Goal: Transaction & Acquisition: Book appointment/travel/reservation

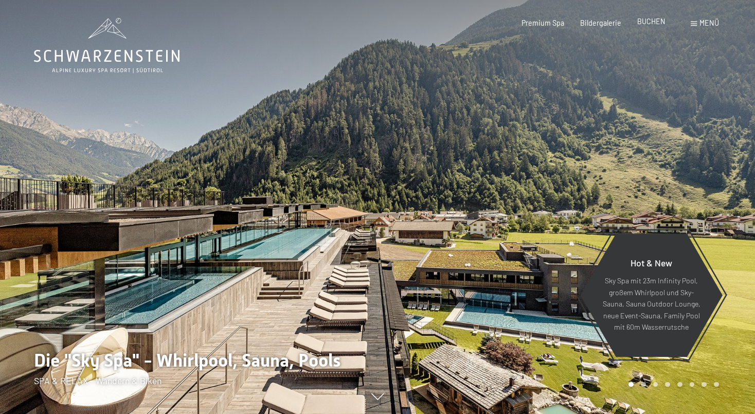
click at [650, 25] on span "BUCHEN" at bounding box center [652, 21] width 28 height 9
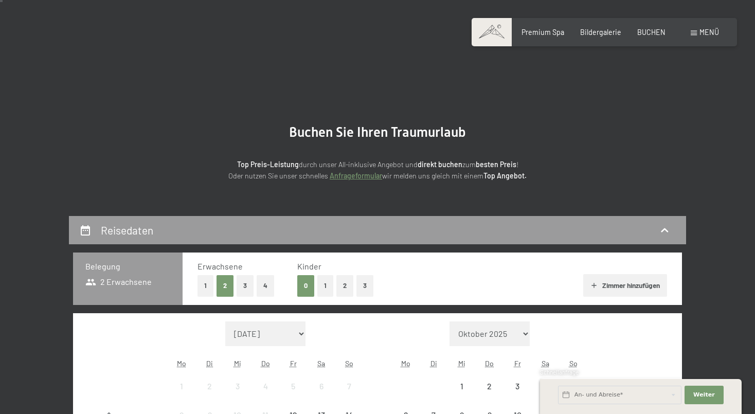
scroll to position [103, 0]
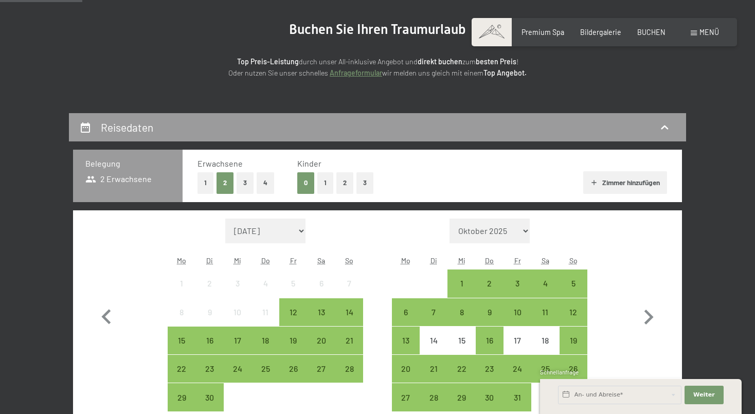
click at [326, 183] on button "1" at bounding box center [325, 182] width 16 height 21
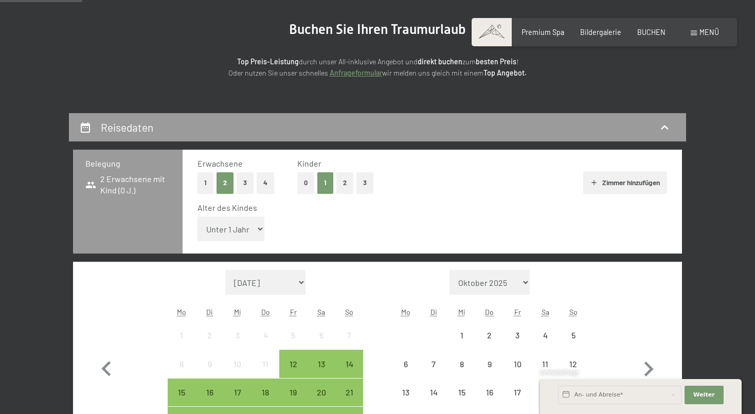
click at [220, 227] on select "Unter 1 Jahr 1 Jahr 2 Jahre 3 Jahre 4 Jahre 5 Jahre 6 Jahre 7 Jahre 8 Jahre 9 J…" at bounding box center [231, 229] width 67 height 25
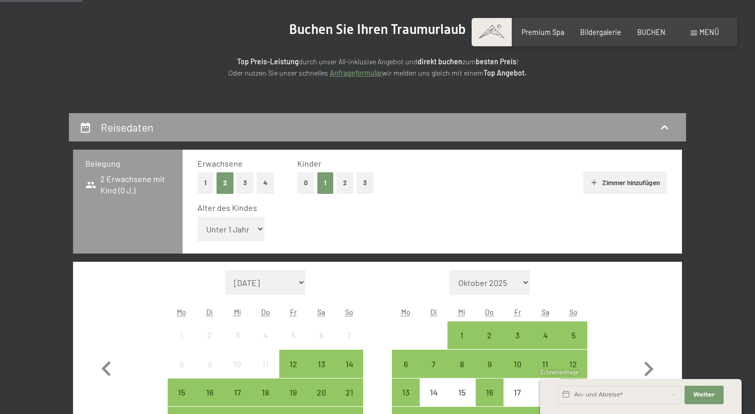
select select "8"
click at [198, 217] on select "Unter 1 Jahr 1 Jahr 2 Jahre 3 Jahre 4 Jahre 5 Jahre 6 Jahre 7 Jahre 8 Jahre 9 J…" at bounding box center [231, 229] width 67 height 25
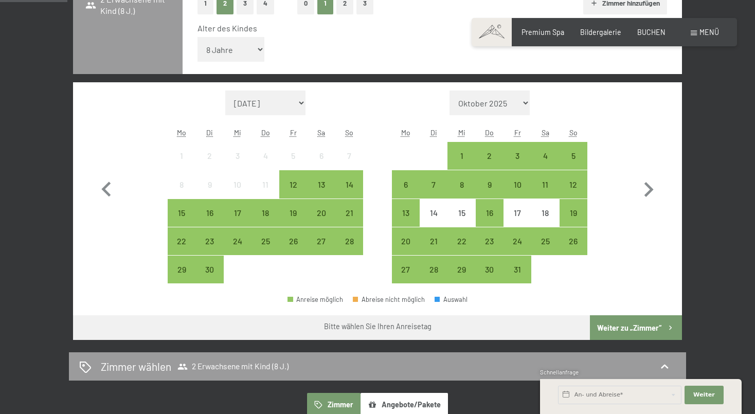
scroll to position [257, 0]
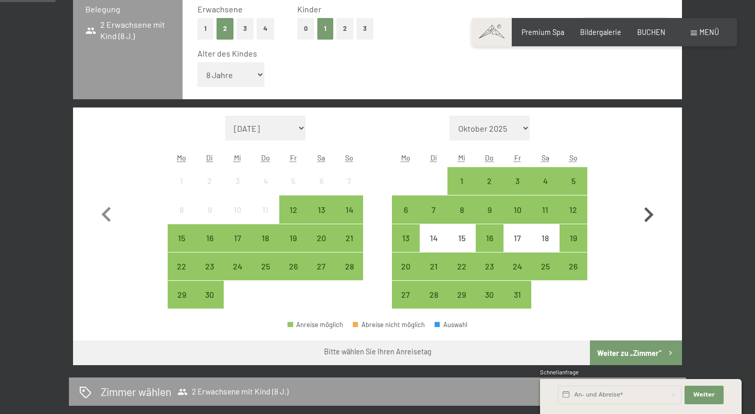
click at [647, 209] on icon "button" at bounding box center [649, 214] width 9 height 15
select select "[DATE]"
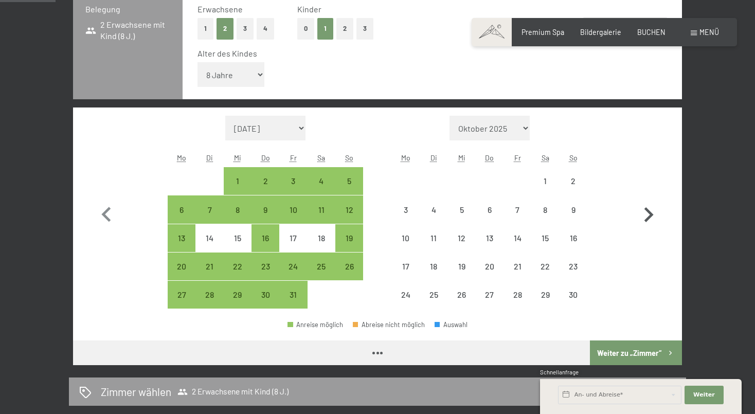
click at [647, 209] on icon "button" at bounding box center [649, 214] width 9 height 15
select select "[DATE]"
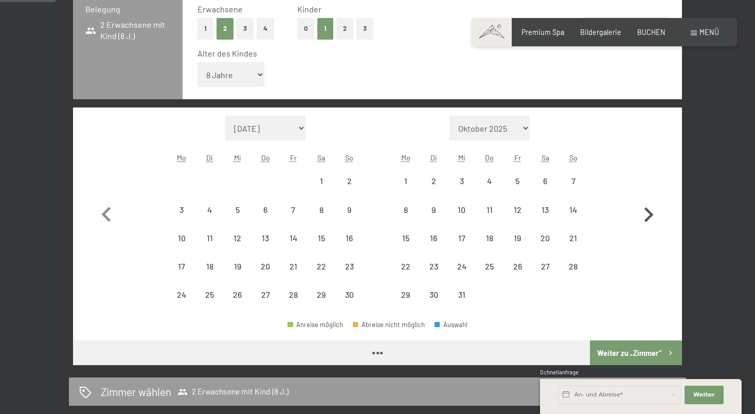
click at [647, 209] on icon "button" at bounding box center [649, 214] width 9 height 15
select select "[DATE]"
click at [647, 209] on icon "button" at bounding box center [649, 214] width 9 height 15
select select "[DATE]"
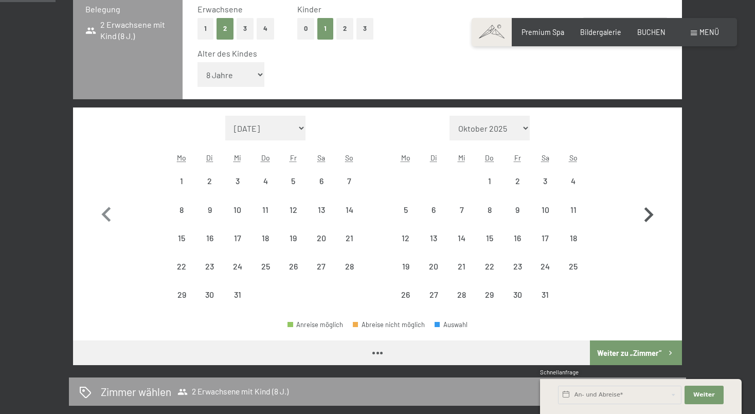
select select "[DATE]"
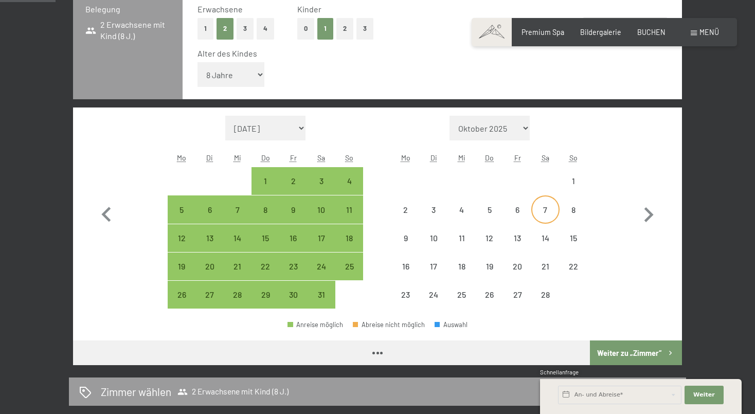
select select "[DATE]"
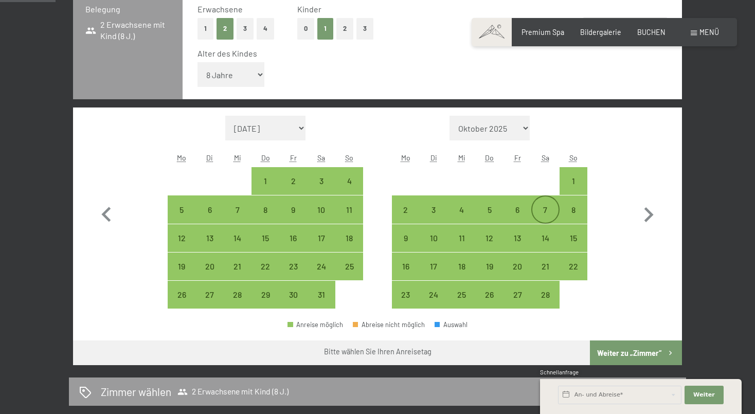
click at [553, 210] on div "7" at bounding box center [546, 219] width 26 height 26
select select "[DATE]"
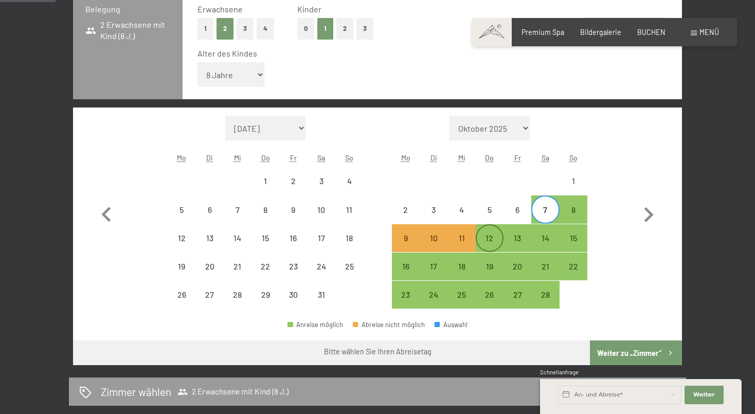
click at [488, 236] on div "12" at bounding box center [490, 247] width 26 height 26
select select "[DATE]"
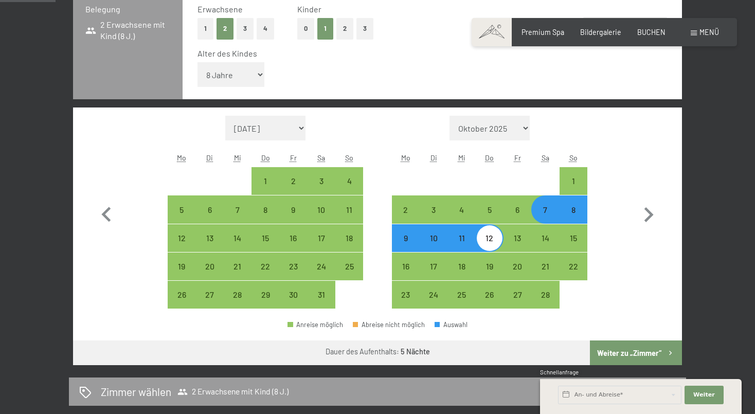
click at [648, 355] on button "Weiter zu „Zimmer“" at bounding box center [636, 353] width 92 height 25
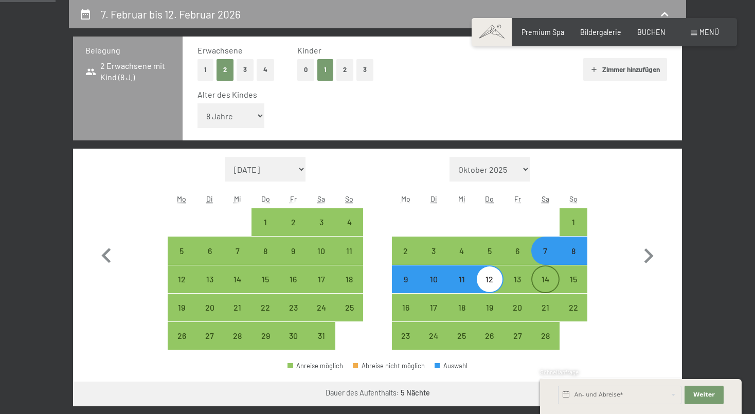
select select "[DATE]"
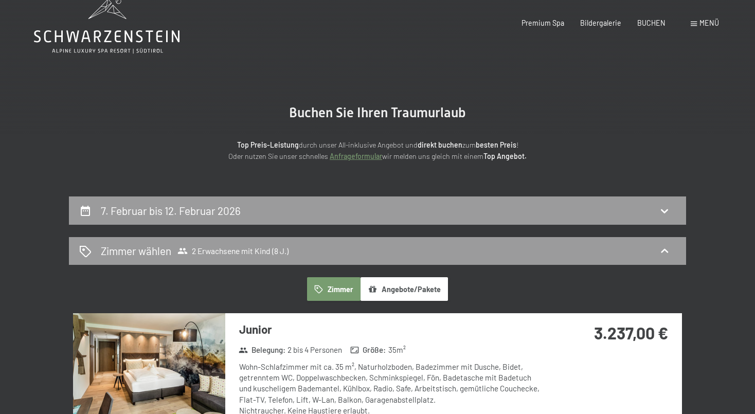
scroll to position [0, 0]
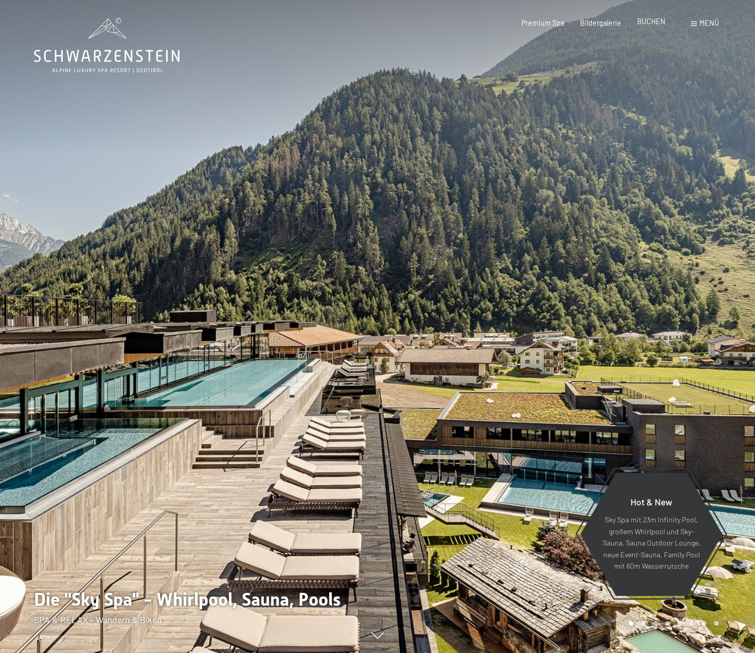
click at [643, 25] on span "BUCHEN" at bounding box center [652, 21] width 28 height 9
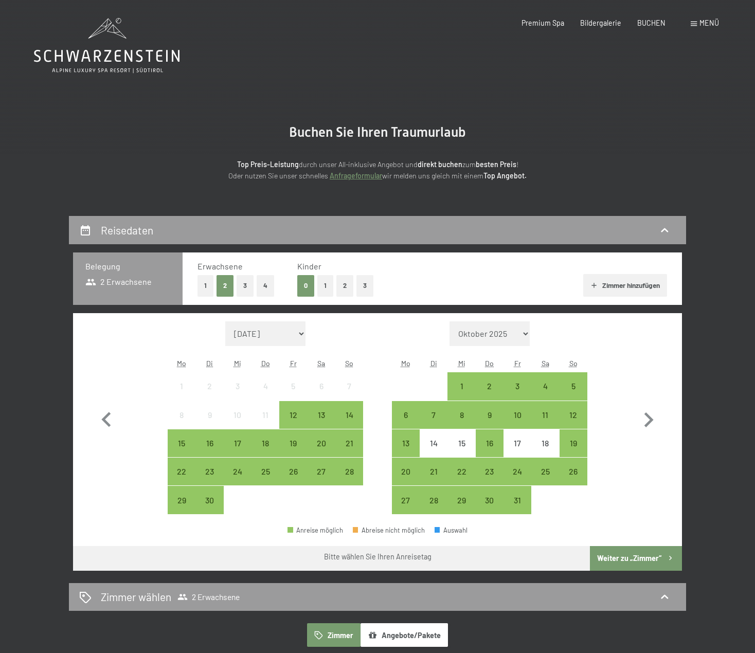
click at [241, 284] on button "3" at bounding box center [245, 285] width 17 height 21
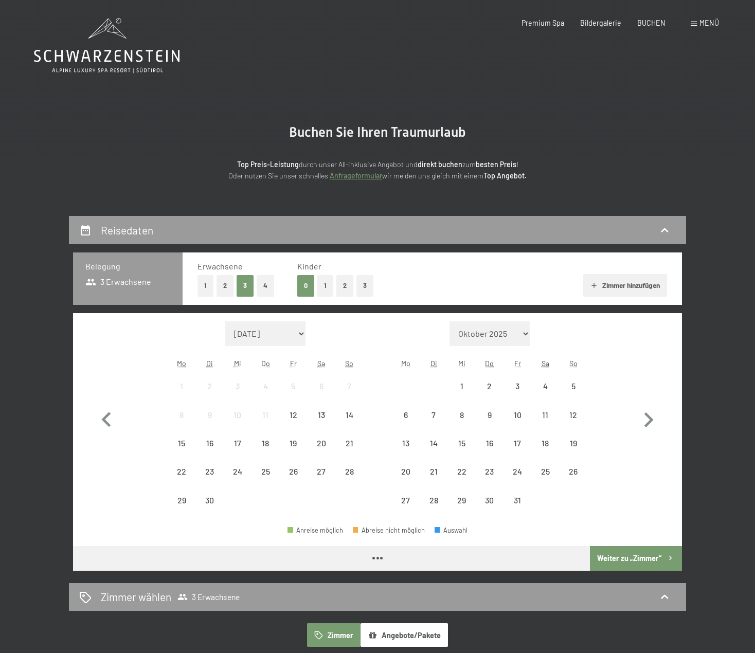
click at [330, 288] on button "1" at bounding box center [325, 285] width 16 height 21
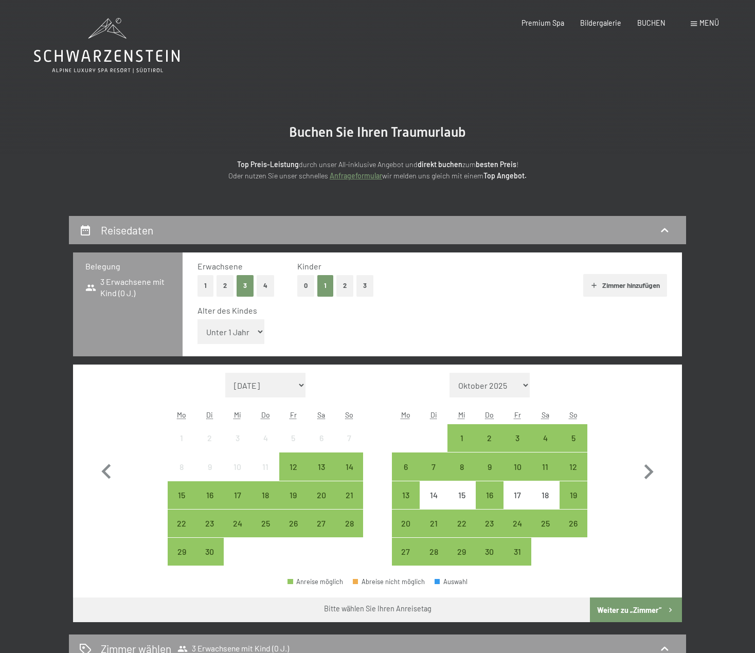
click at [236, 339] on select "Unter 1 Jahr 1 Jahr 2 Jahre 3 Jahre 4 Jahre 5 Jahre 6 Jahre 7 Jahre 8 Jahre 9 J…" at bounding box center [231, 332] width 67 height 25
select select "8"
click at [198, 320] on select "Unter 1 Jahr 1 Jahr 2 Jahre 3 Jahre 4 Jahre 5 Jahre 6 Jahre 7 Jahre 8 Jahre 9 J…" at bounding box center [231, 332] width 67 height 25
click at [649, 471] on icon "button" at bounding box center [649, 472] width 30 height 30
select select "[DATE]"
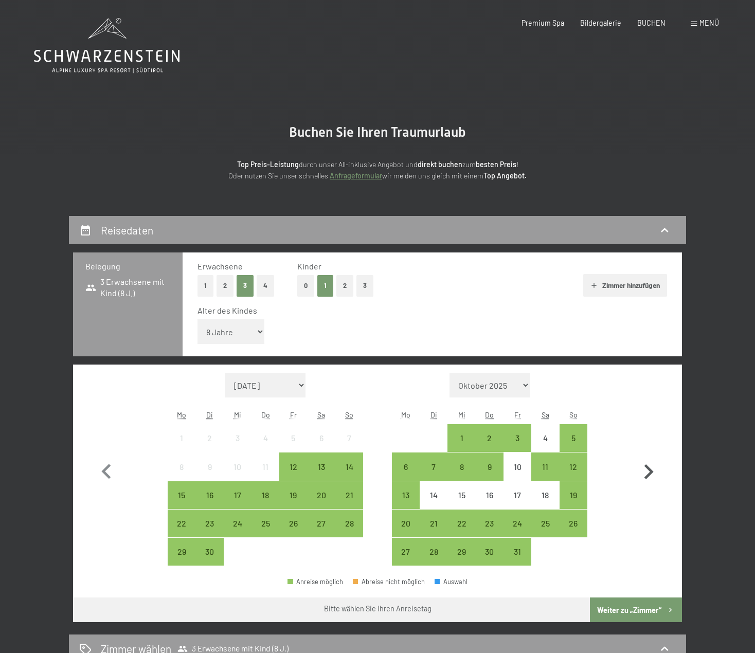
select select "[DATE]"
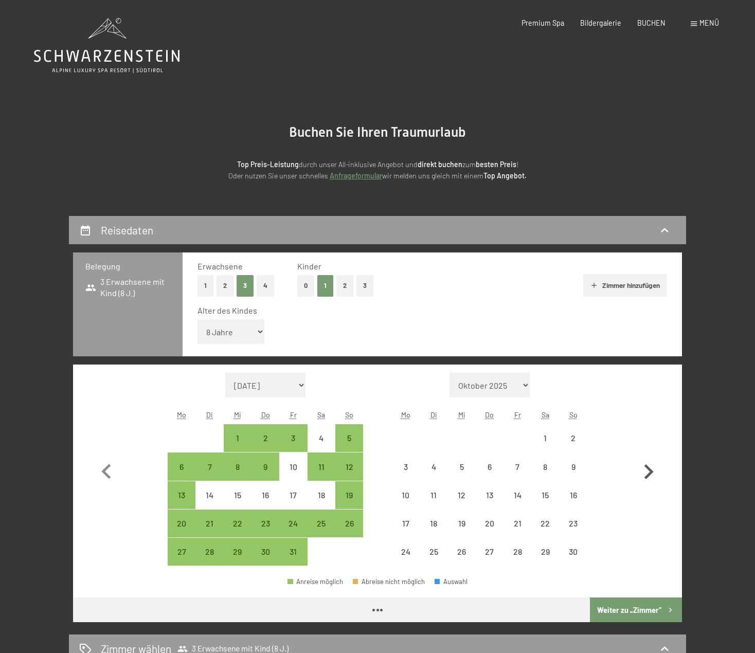
click at [649, 471] on icon "button" at bounding box center [649, 472] width 30 height 30
select select "[DATE]"
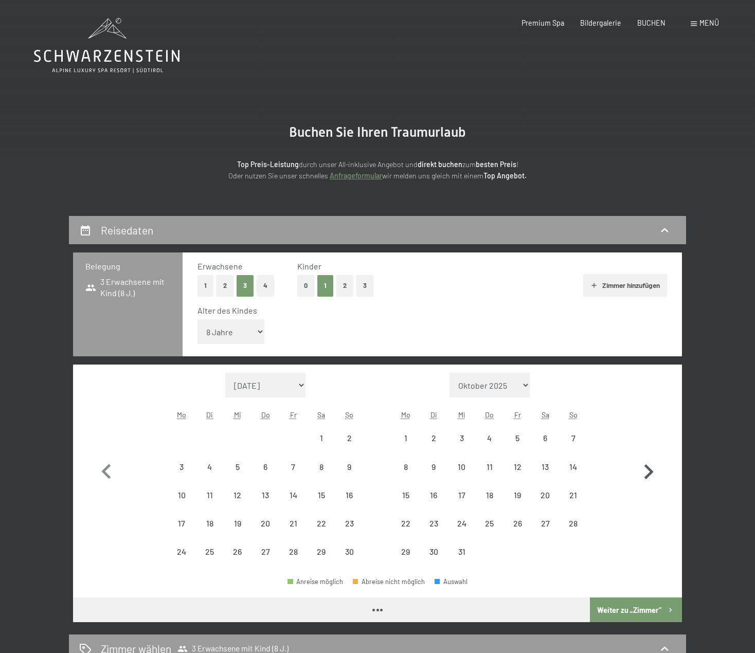
click at [649, 471] on icon "button" at bounding box center [649, 472] width 30 height 30
select select "[DATE]"
click at [649, 471] on icon "button" at bounding box center [649, 472] width 30 height 30
select select "[DATE]"
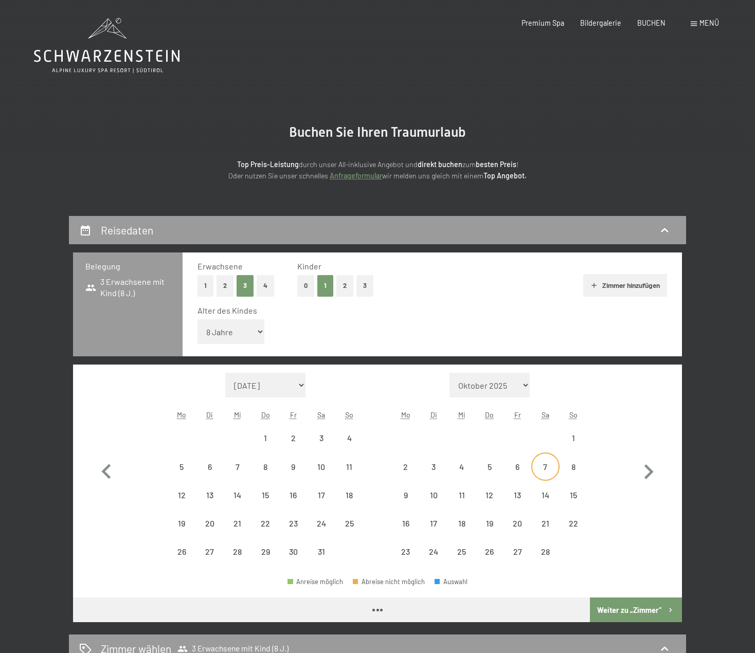
select select "[DATE]"
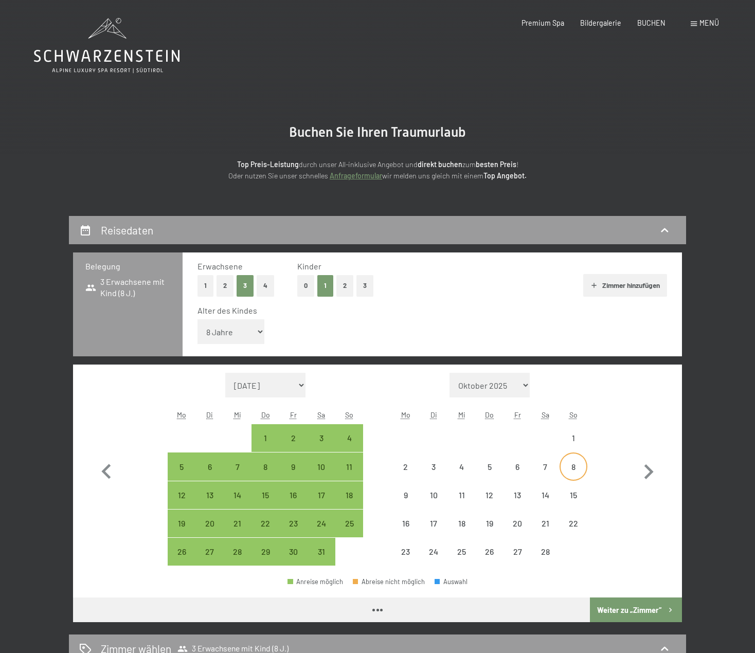
select select "[DATE]"
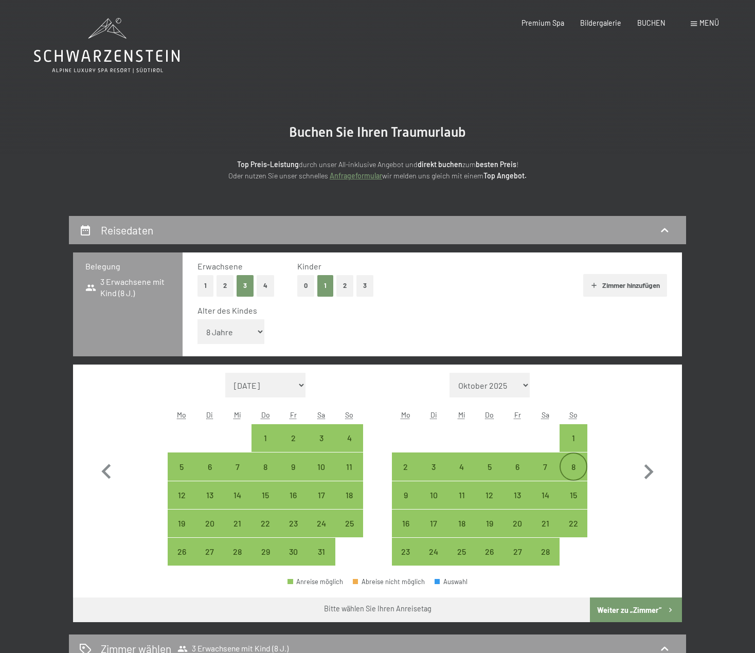
click at [576, 467] on div "8" at bounding box center [574, 476] width 26 height 26
select select "[DATE]"
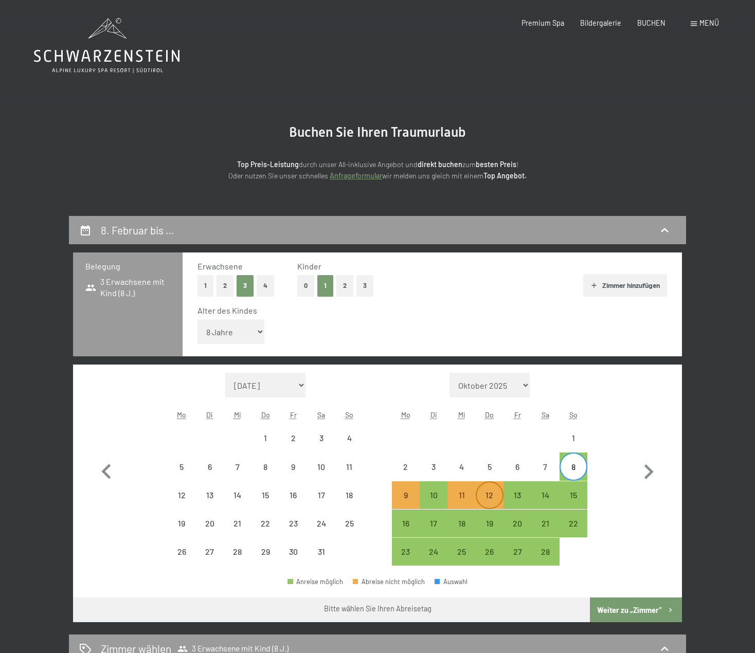
click at [484, 487] on div "12" at bounding box center [490, 496] width 26 height 26
select select "[DATE]"
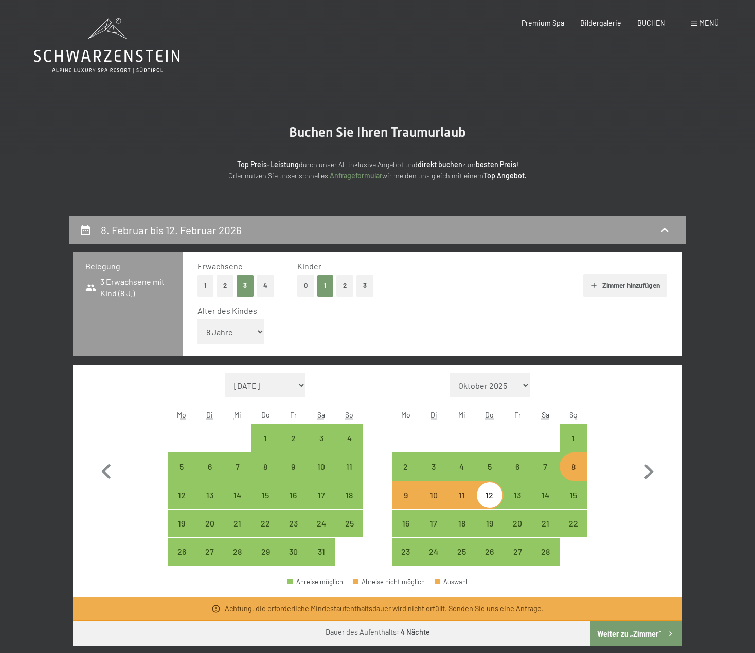
click at [622, 639] on button "Weiter zu „Zimmer“" at bounding box center [636, 634] width 92 height 25
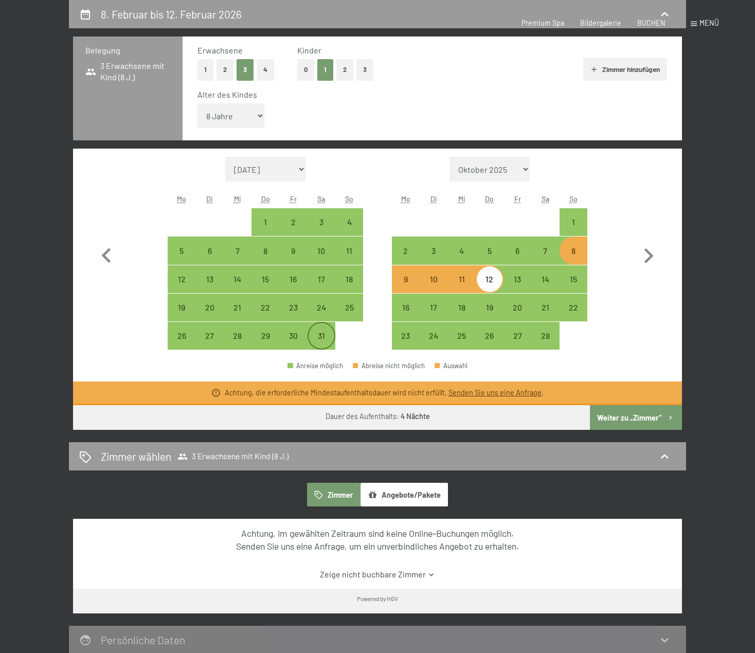
select select "[DATE]"
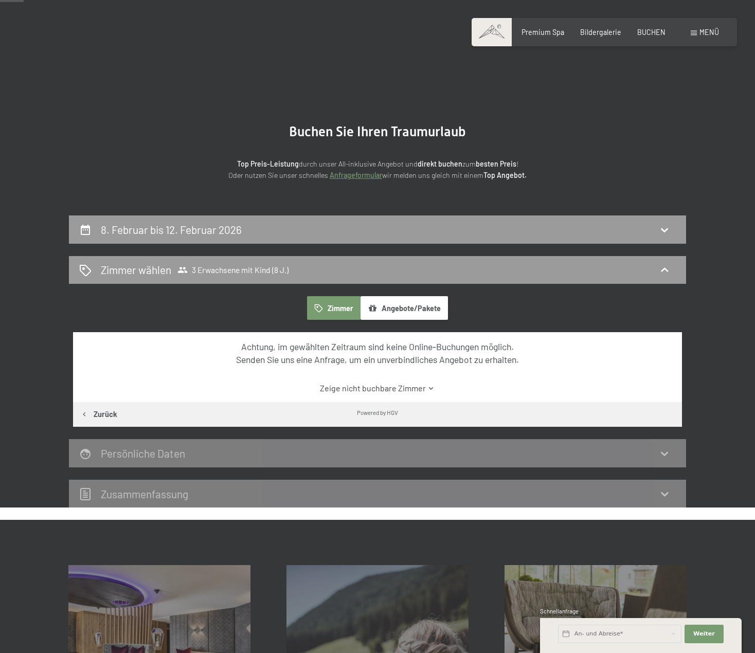
scroll to position [0, 0]
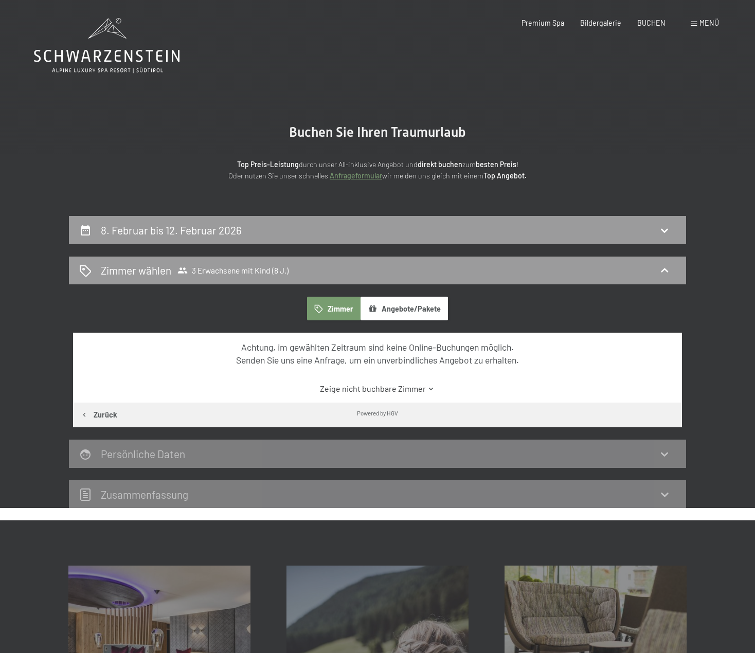
click at [69, 396] on div "Zimmer Angebote/Pakete Achtung, im gewählten Zeitraum sind keine Online-Buchung…" at bounding box center [377, 362] width 617 height 131
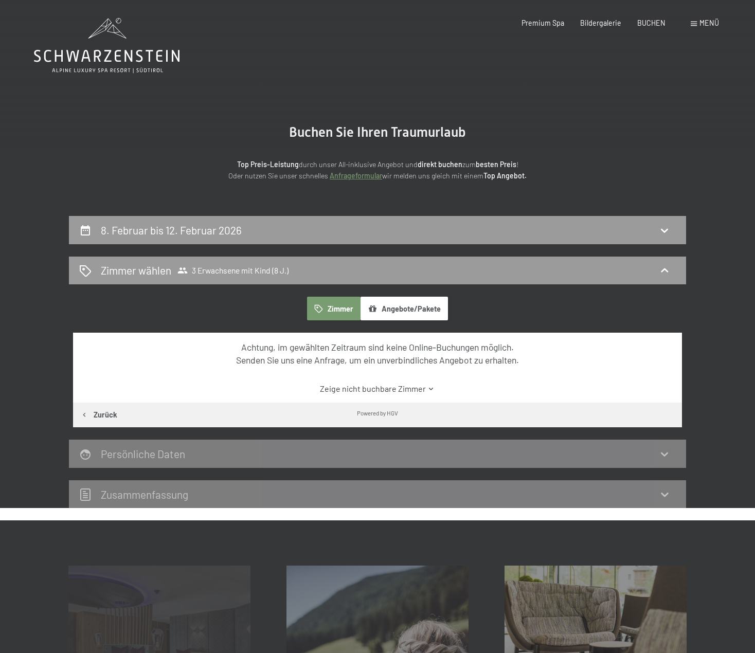
click at [86, 416] on icon "button" at bounding box center [84, 415] width 9 height 9
select select "8"
select select "[DATE]"
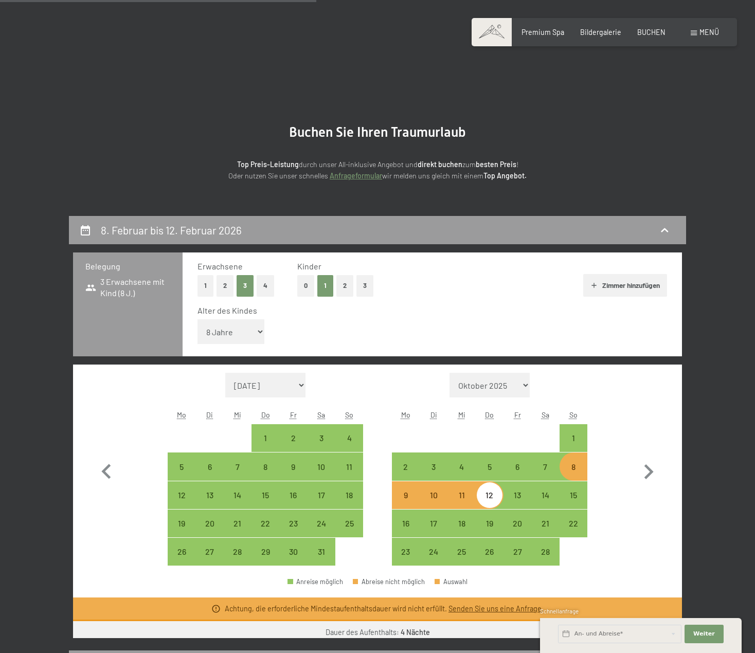
scroll to position [216, 0]
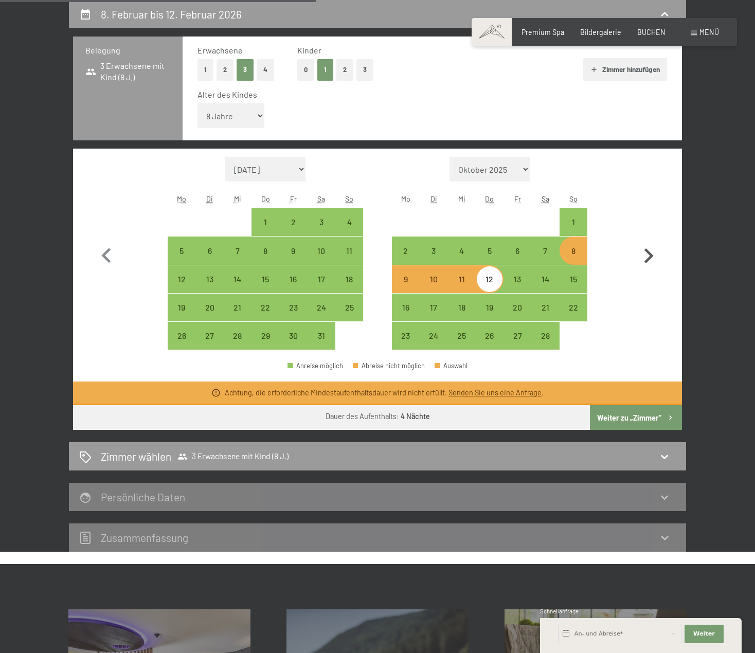
click at [649, 272] on button "button" at bounding box center [649, 253] width 30 height 193
select select "[DATE]"
select select "2026-03-01"
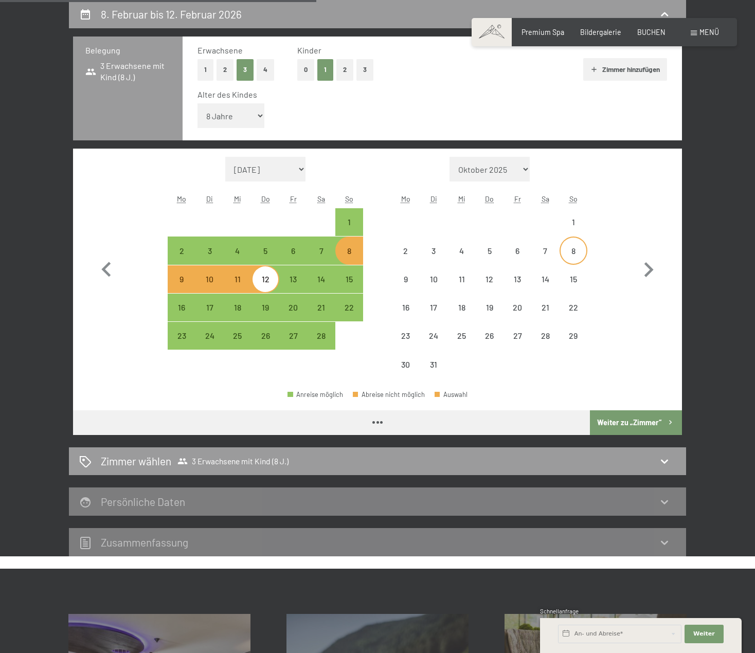
click at [569, 253] on div "8" at bounding box center [574, 260] width 26 height 26
select select "[DATE]"
select select "2026-03-01"
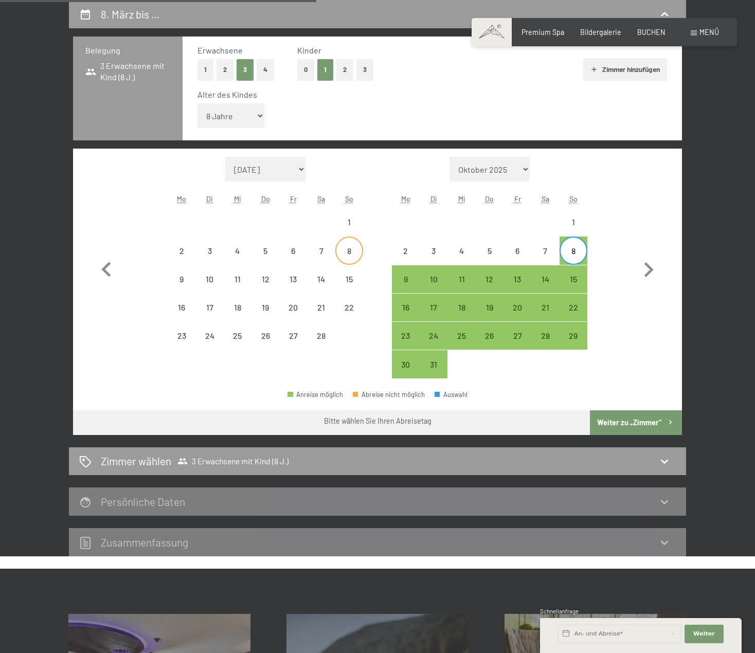
click at [346, 257] on div "8" at bounding box center [350, 260] width 26 height 26
select select "[DATE]"
select select "2026-03-01"
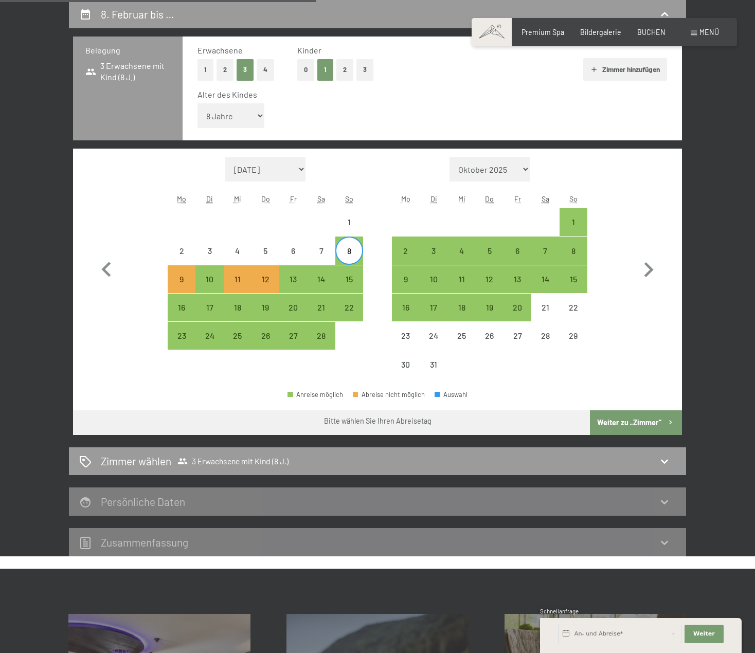
click at [346, 257] on div "8" at bounding box center [350, 260] width 26 height 26
select select "[DATE]"
select select "2026-03-01"
click at [320, 258] on div "7" at bounding box center [322, 260] width 26 height 26
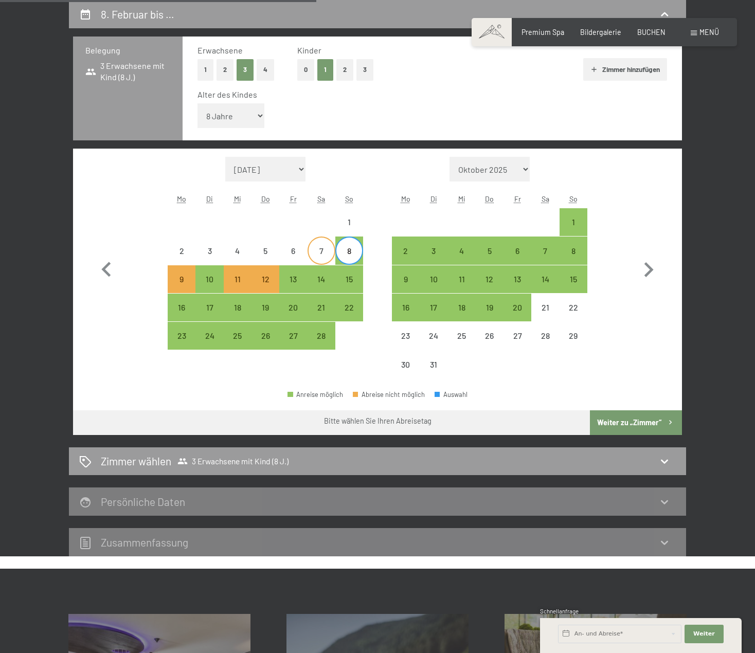
select select "[DATE]"
select select "2026-03-01"
click at [346, 259] on div "8" at bounding box center [350, 260] width 26 height 26
select select "[DATE]"
select select "2026-03-01"
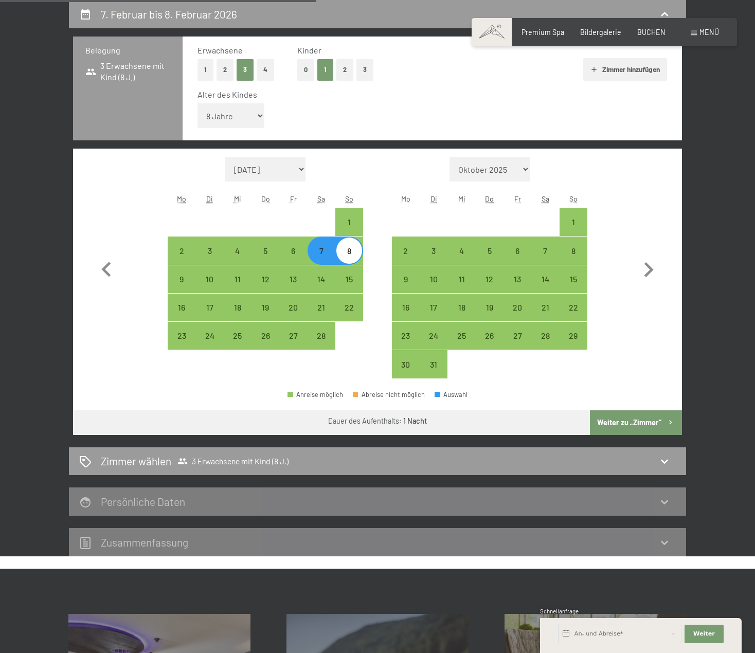
click at [345, 250] on div "8" at bounding box center [350, 260] width 26 height 26
select select "[DATE]"
select select "2026-03-01"
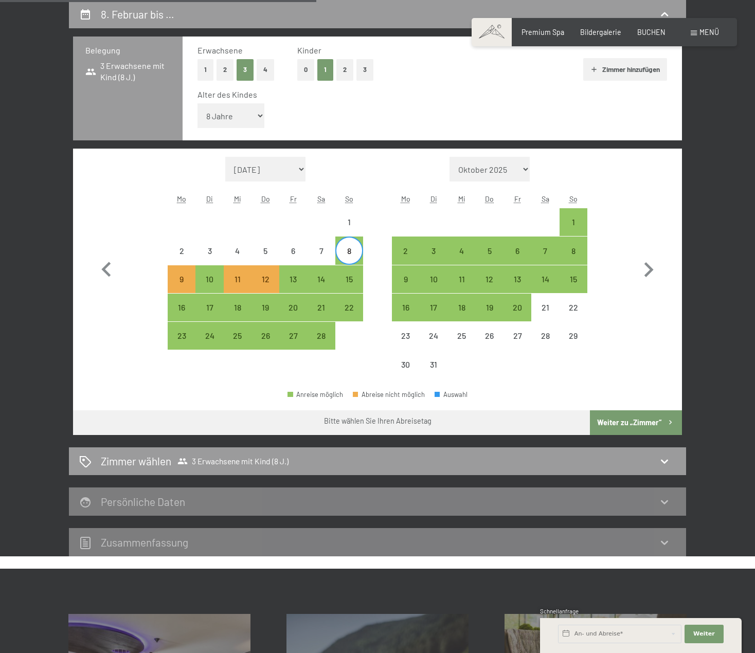
click at [222, 64] on button "2" at bounding box center [225, 69] width 17 height 21
select select "[DATE]"
select select "2026-03-01"
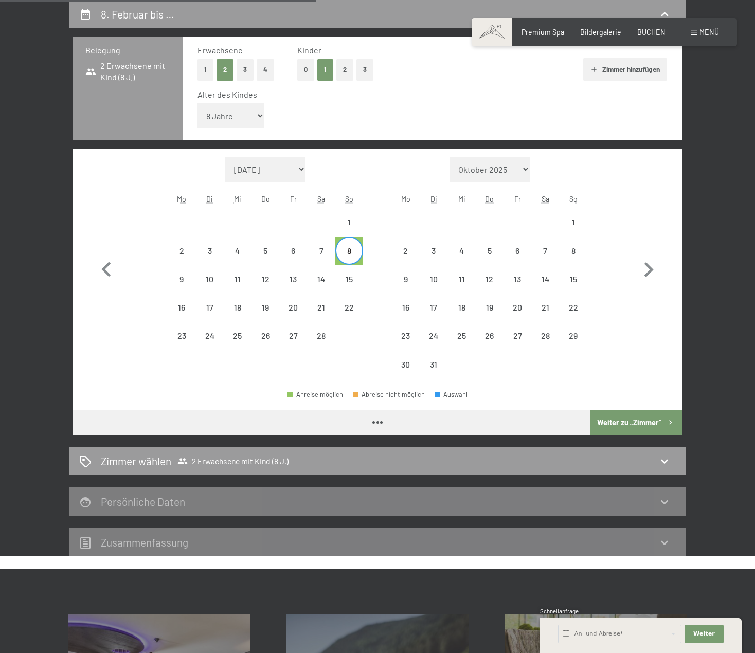
select select "[DATE]"
select select "2026-03-01"
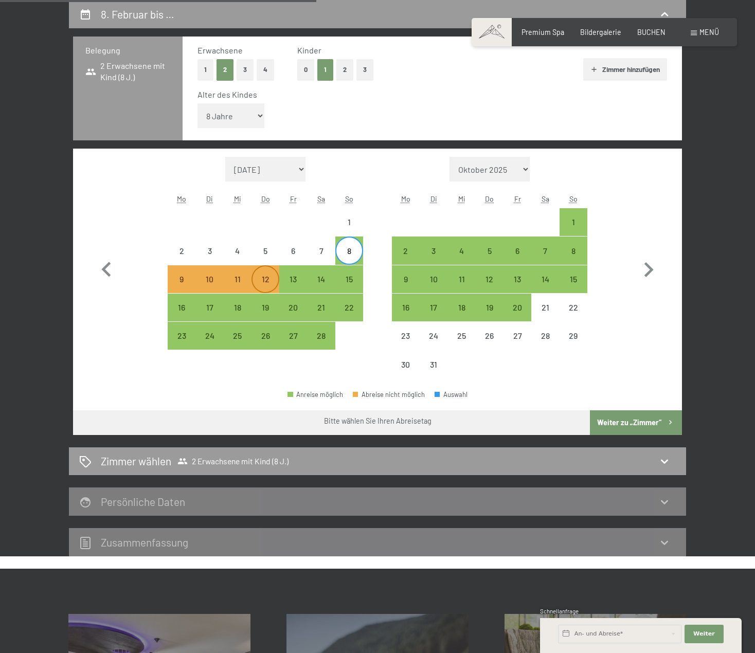
click at [272, 283] on div "12" at bounding box center [266, 288] width 26 height 26
select select "[DATE]"
select select "2026-03-01"
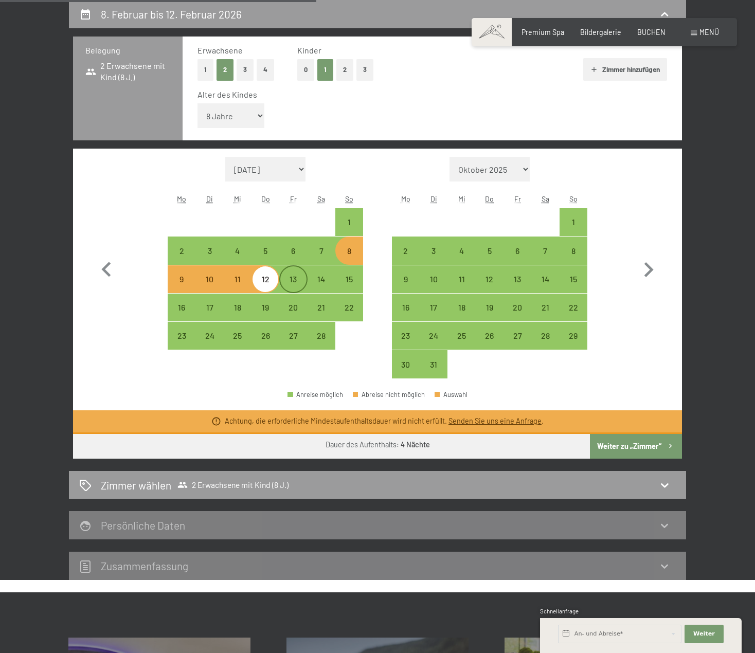
click at [291, 284] on div "13" at bounding box center [293, 288] width 26 height 26
select select "[DATE]"
select select "2026-03-01"
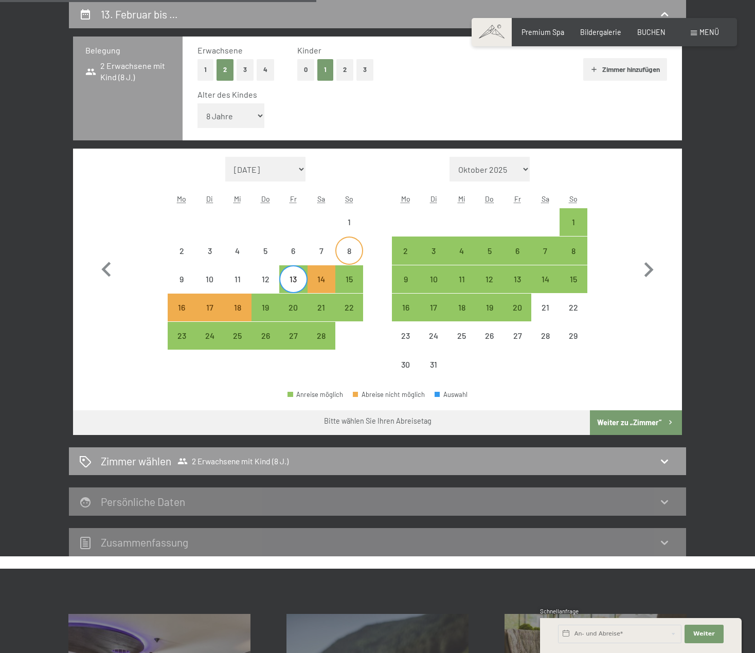
click at [343, 249] on div "8" at bounding box center [350, 260] width 26 height 26
select select "[DATE]"
select select "2026-03-01"
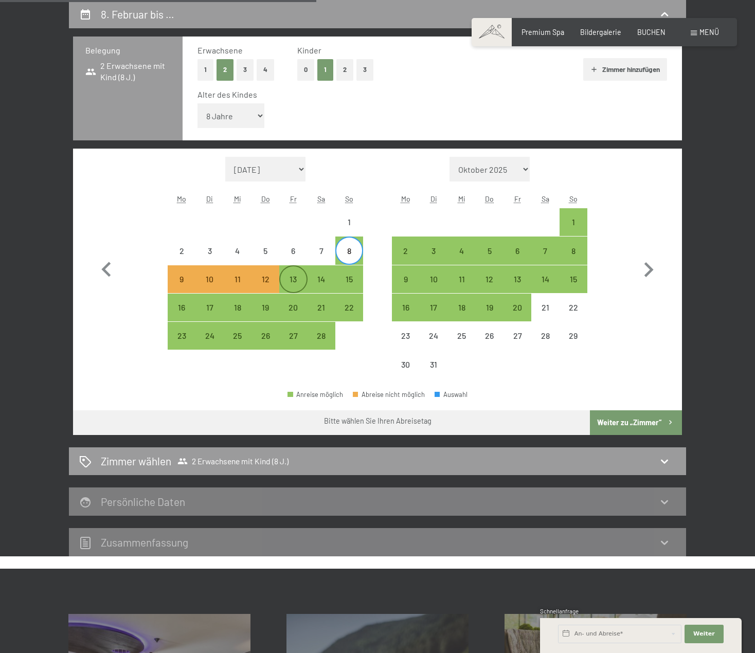
click at [294, 285] on div "13" at bounding box center [293, 288] width 26 height 26
select select "[DATE]"
select select "2026-03-01"
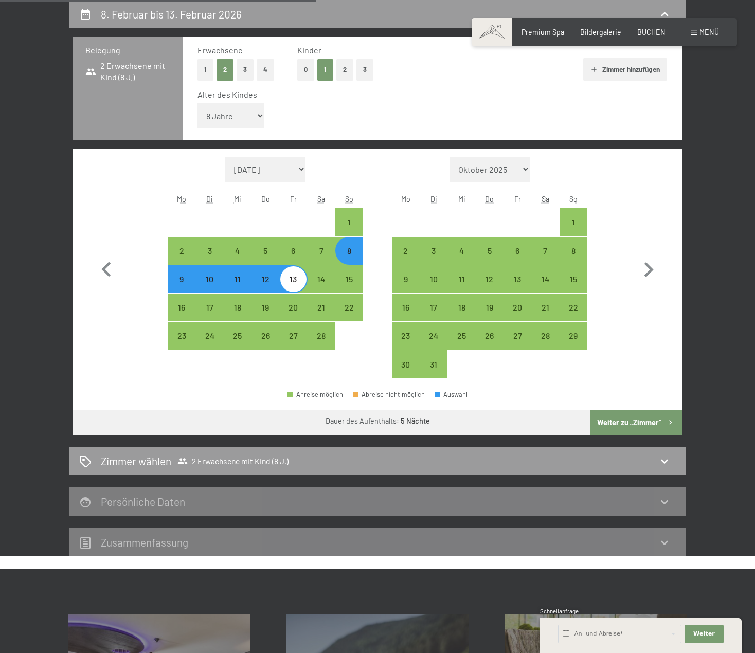
click at [641, 426] on button "Weiter zu „Zimmer“" at bounding box center [636, 423] width 92 height 25
select select "[DATE]"
select select "2026-03-01"
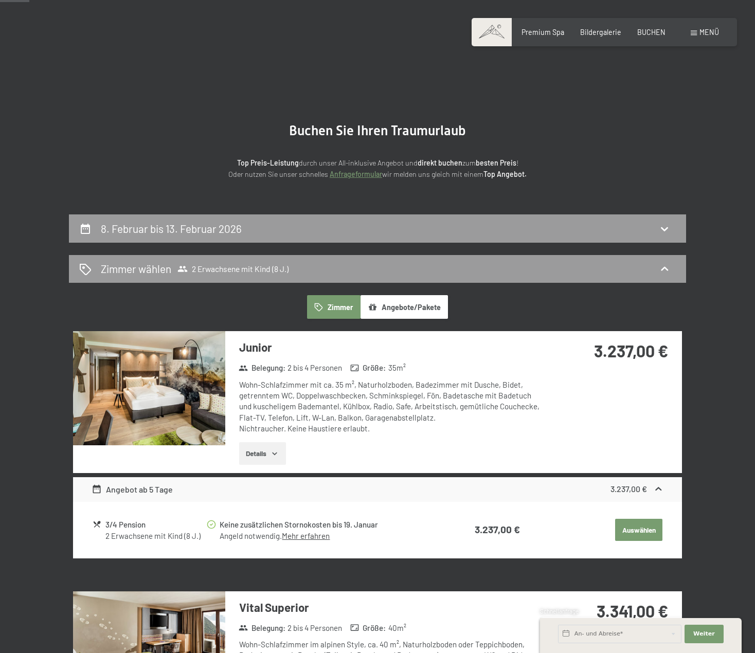
scroll to position [0, 0]
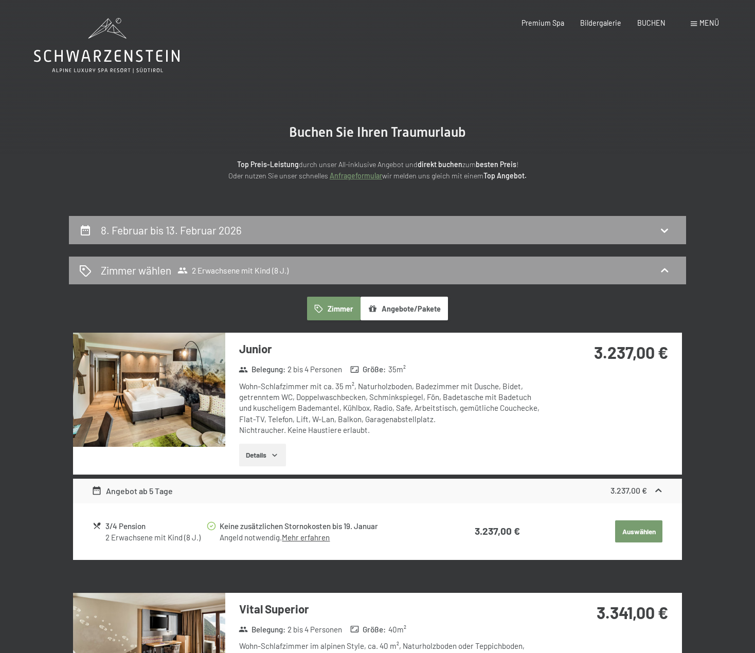
click at [594, 650] on div "3.341,00 €" at bounding box center [613, 625] width 137 height 64
